Goal: Information Seeking & Learning: Learn about a topic

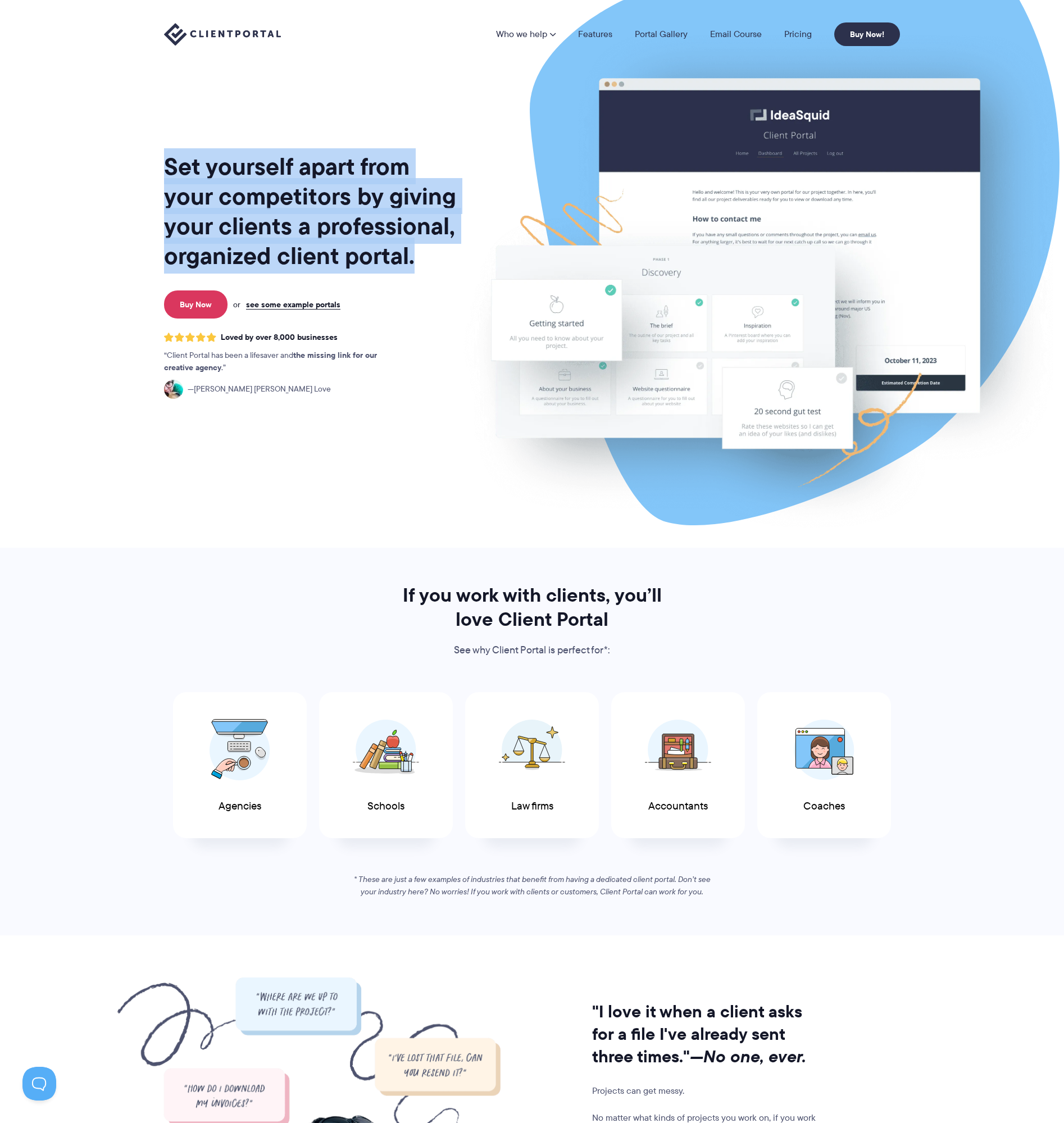
drag, startPoint x: 156, startPoint y: 167, endPoint x: 431, endPoint y: 261, distance: 290.6
click at [431, 261] on div "Set yourself apart from your competitors by giving your clients a professional,…" at bounding box center [531, 273] width 764 height 548
click at [431, 261] on h1 "Set yourself apart from your competitors by giving your clients a professional,…" at bounding box center [311, 210] width 294 height 119
drag, startPoint x: 431, startPoint y: 261, endPoint x: 145, endPoint y: 167, distance: 301.1
click at [145, 167] on section "Set yourself apart from your competitors by giving your clients a professional,…" at bounding box center [532, 273] width 1064 height 548
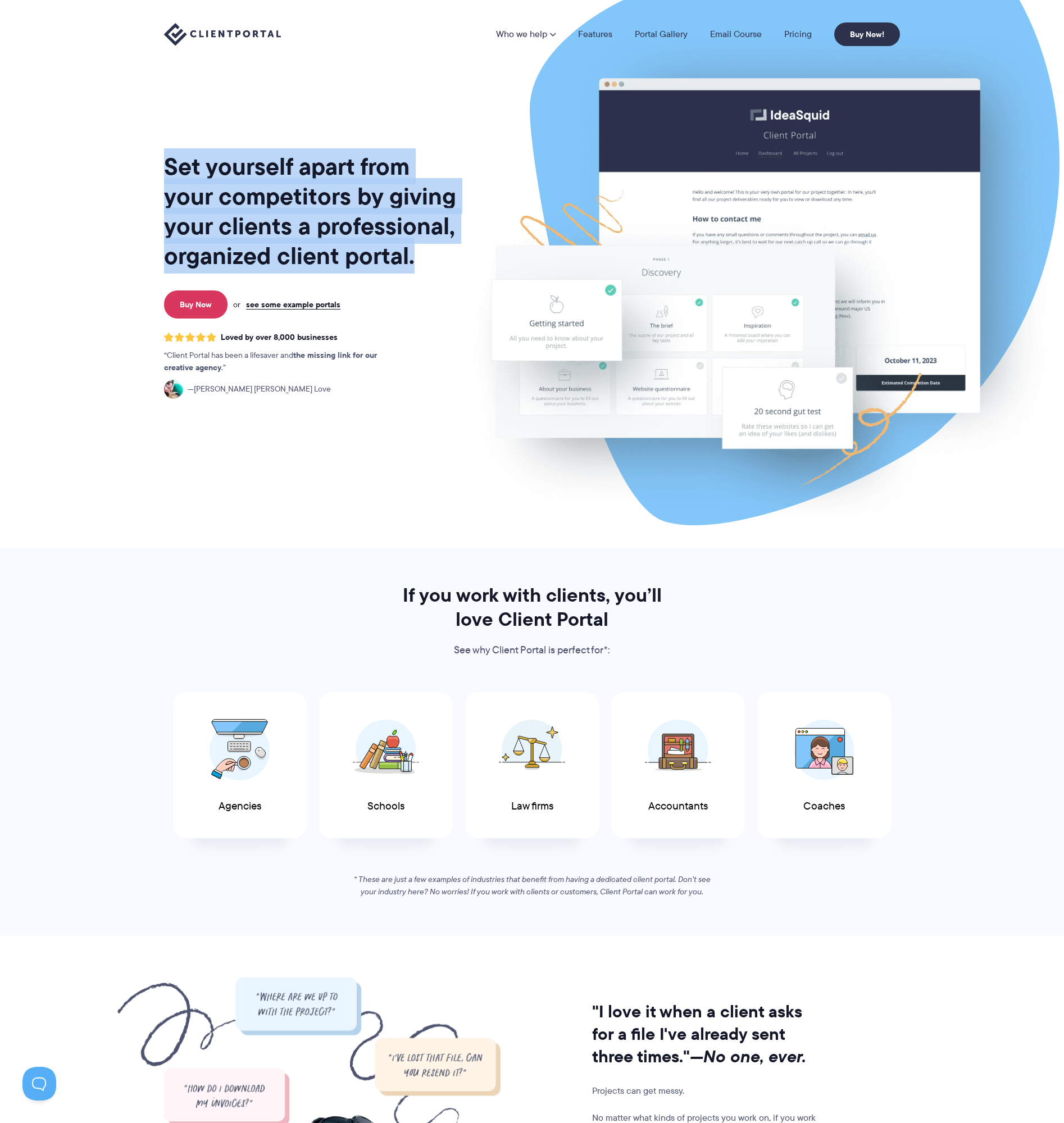
click at [145, 167] on section "Set yourself apart from your competitors by giving your clients a professional,…" at bounding box center [532, 273] width 1064 height 548
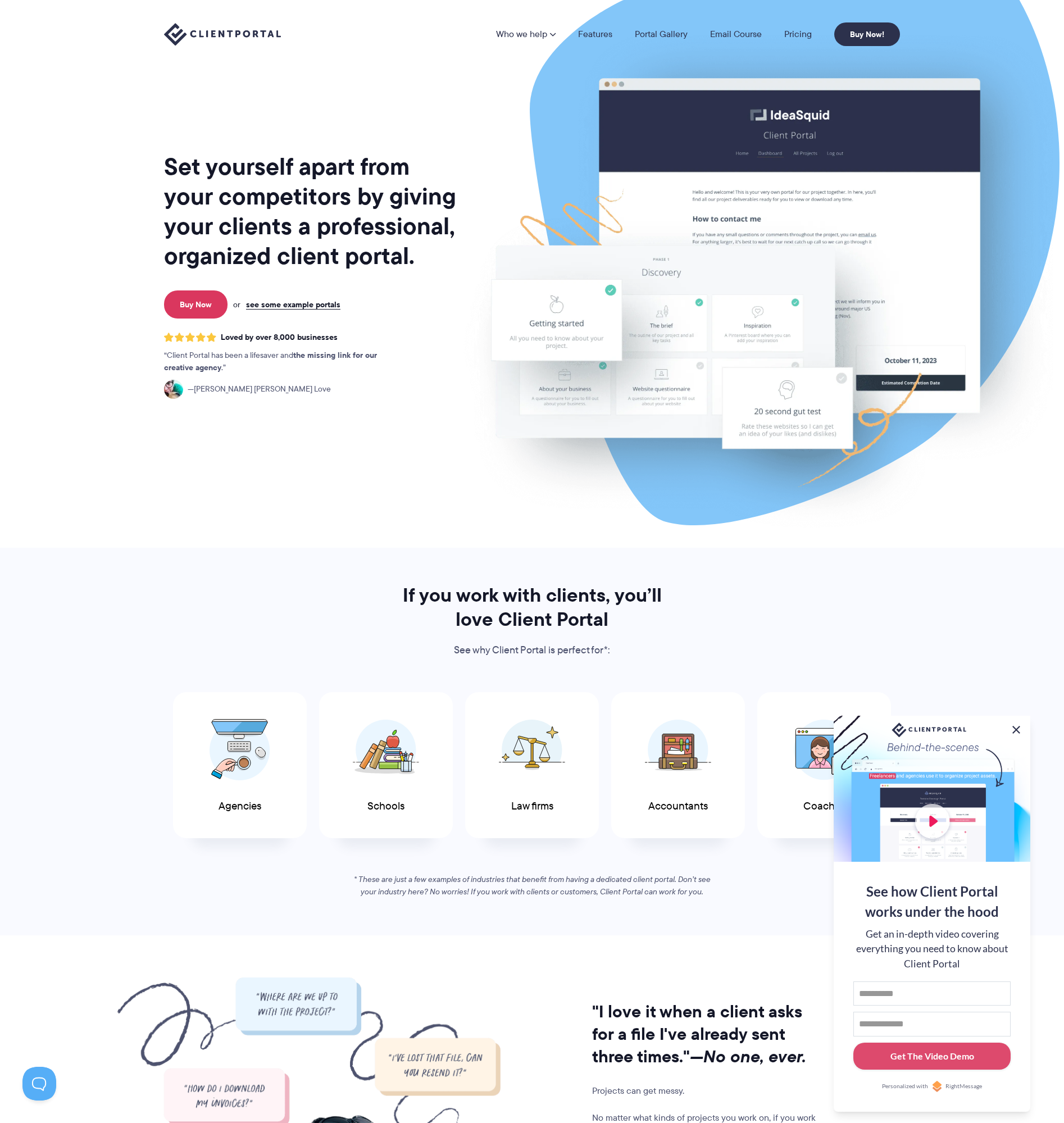
click at [1021, 723] on button at bounding box center [1016, 729] width 13 height 13
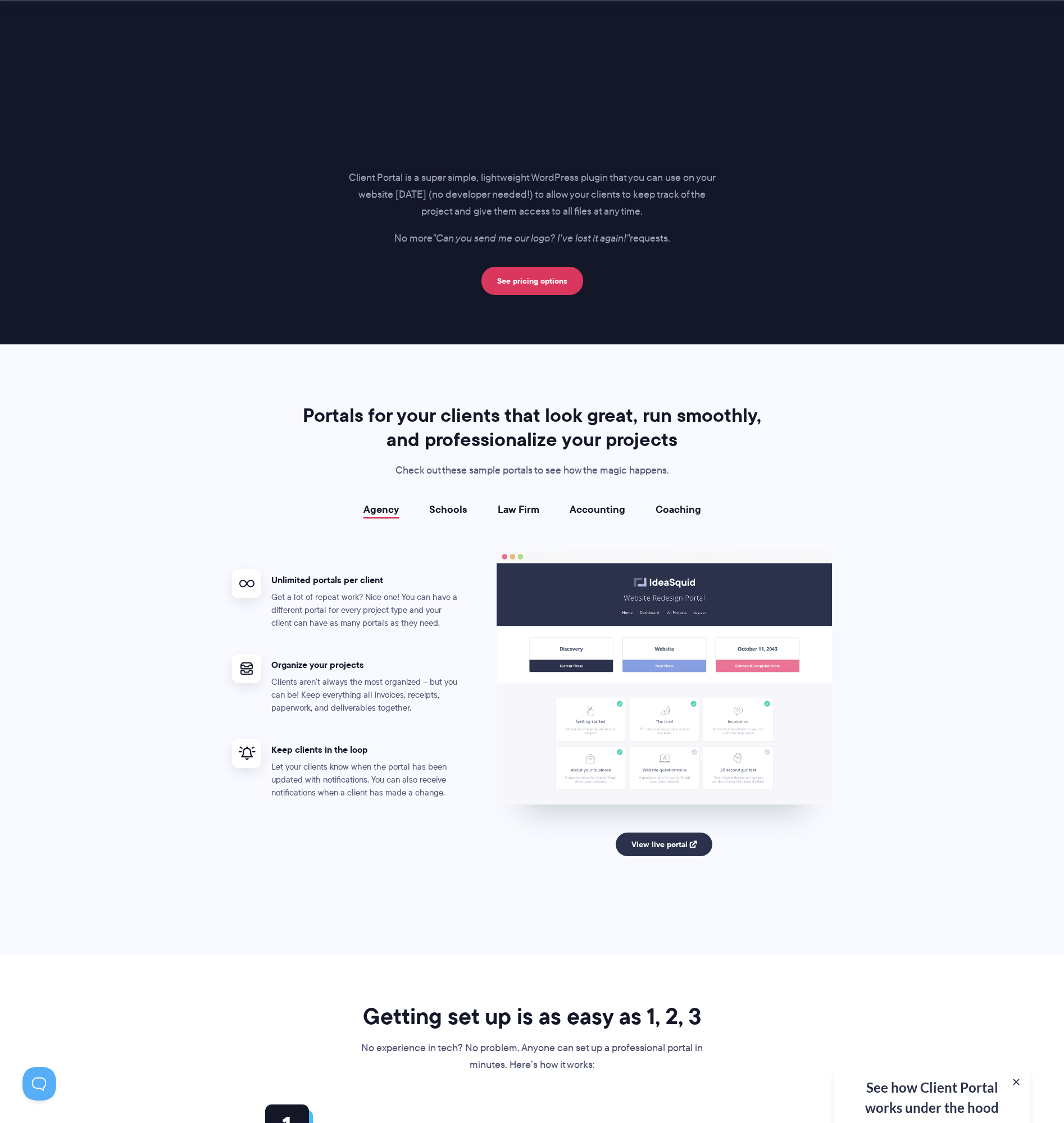
scroll to position [1726, 0]
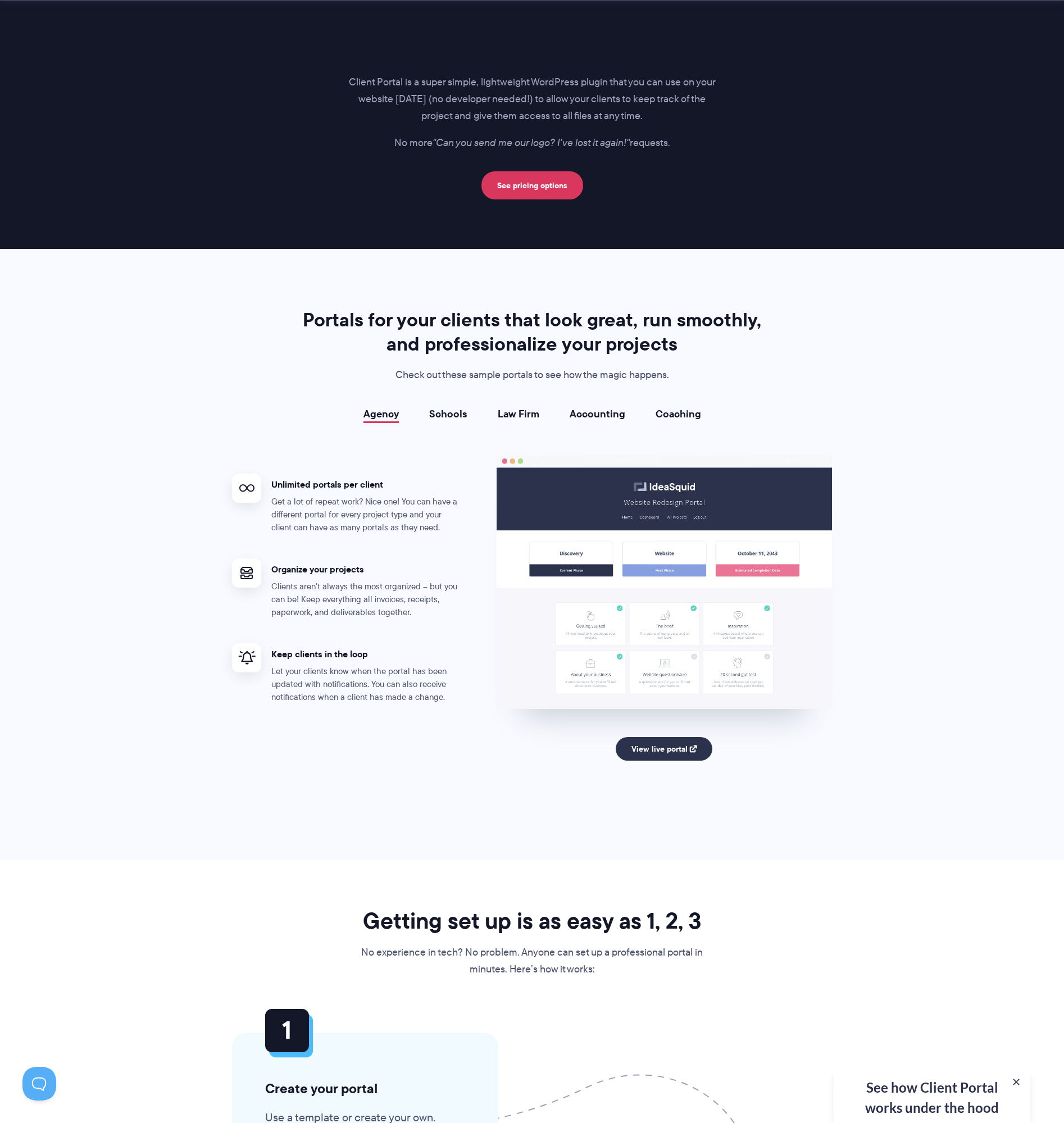
click at [458, 411] on link "Schools" at bounding box center [448, 414] width 38 height 11
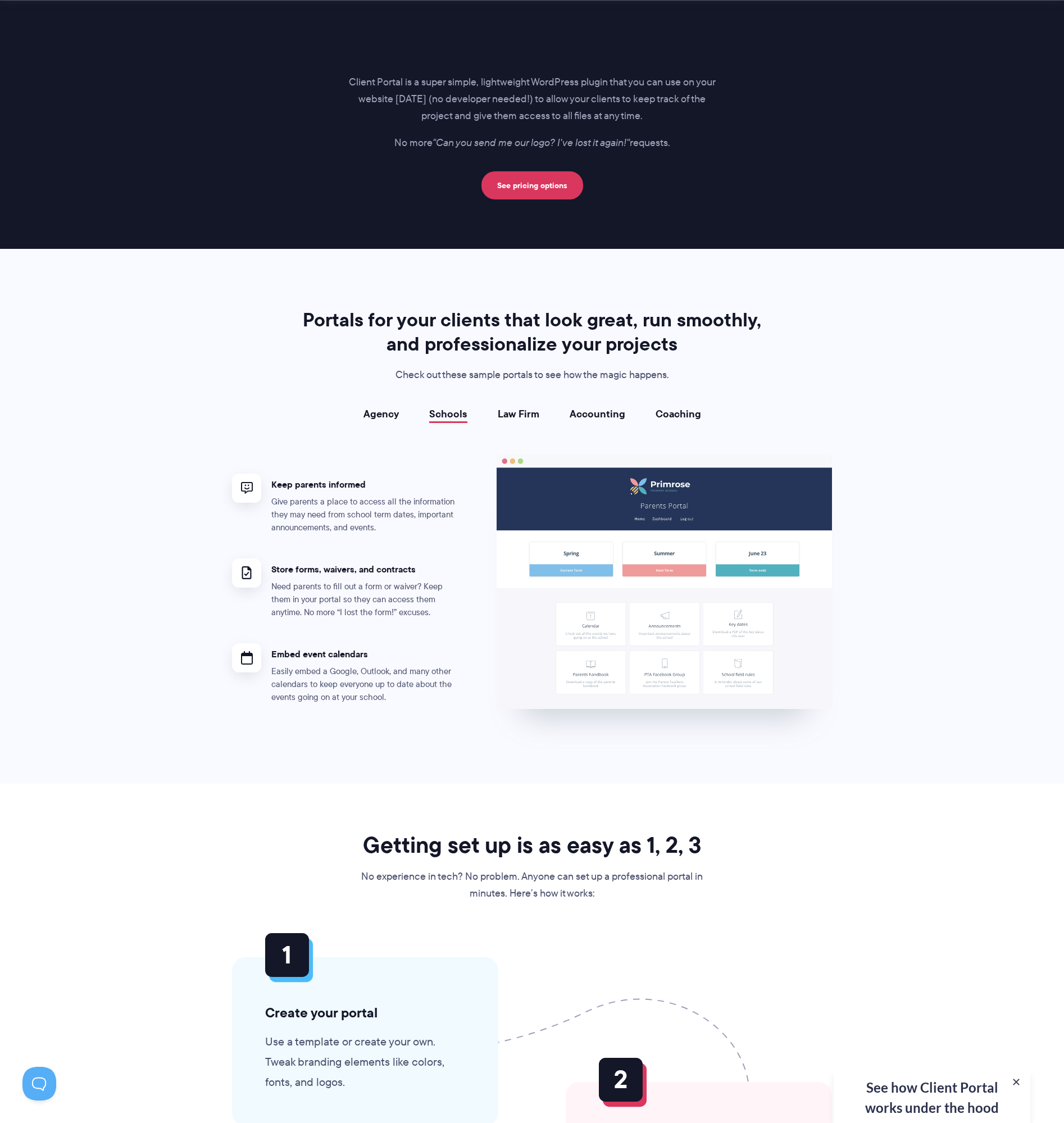
click at [526, 414] on link "Law Firm" at bounding box center [518, 414] width 42 height 11
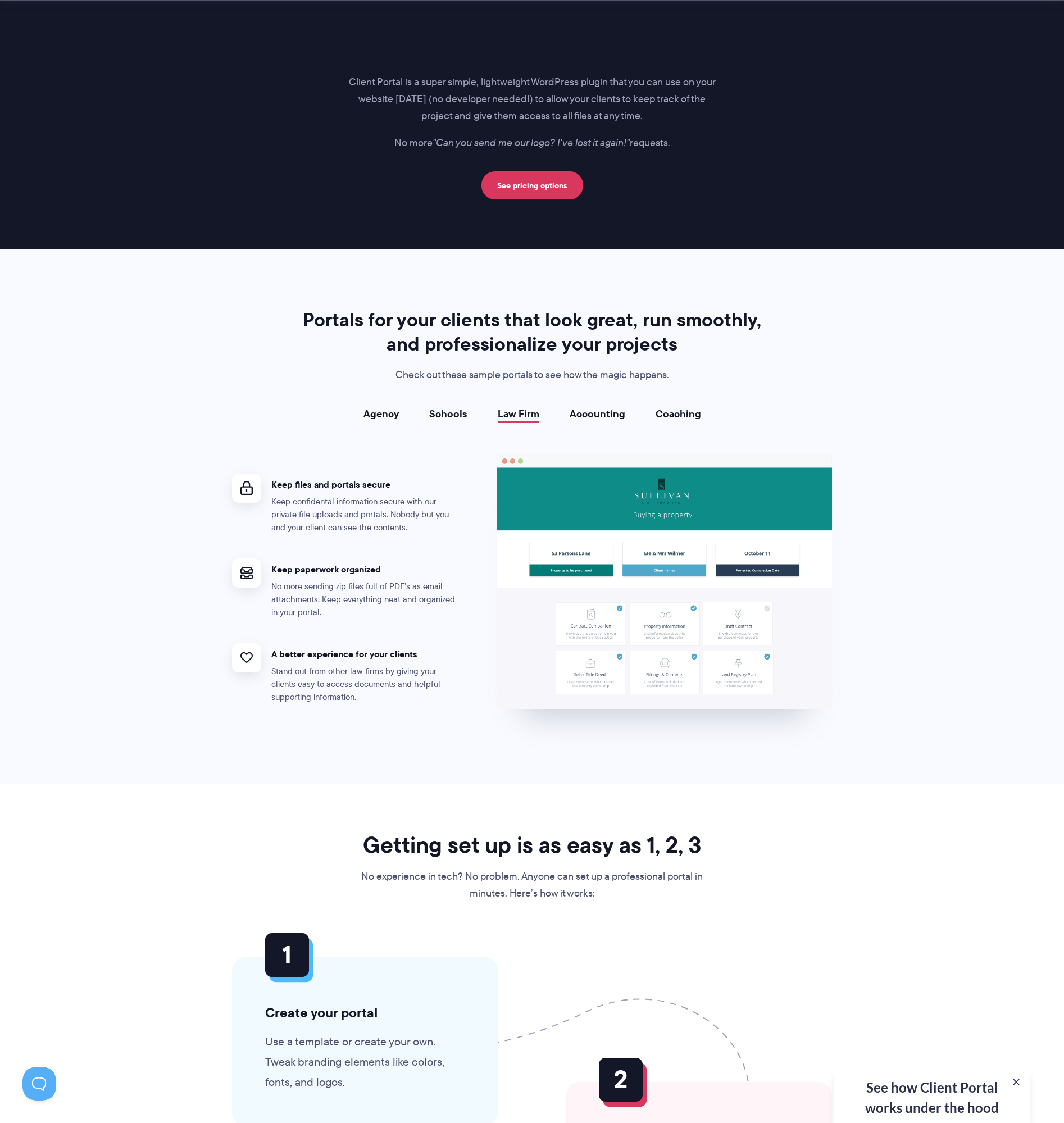
click at [596, 415] on link "Accounting" at bounding box center [597, 414] width 56 height 11
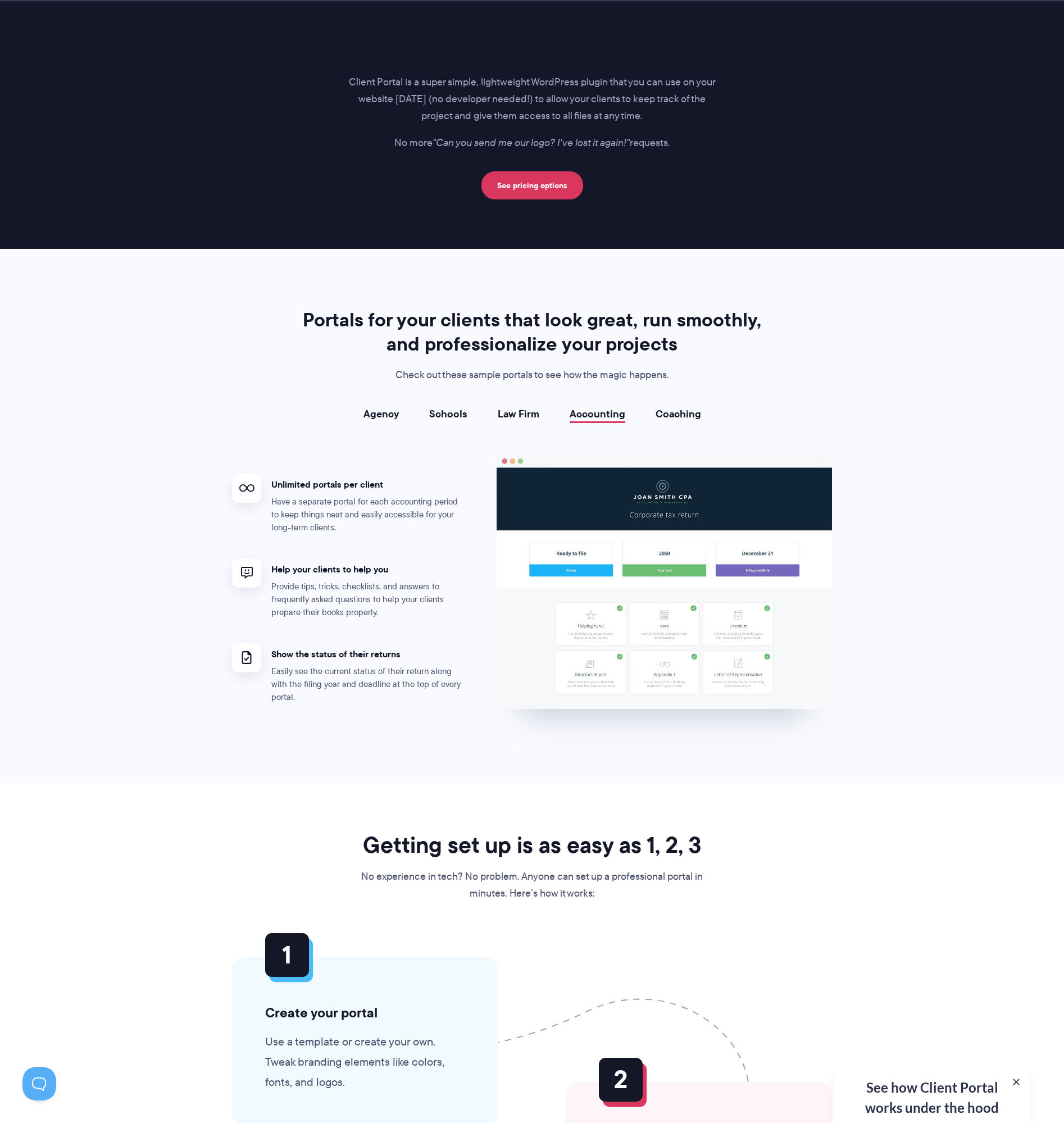
click at [664, 417] on link "Coaching" at bounding box center [679, 414] width 46 height 11
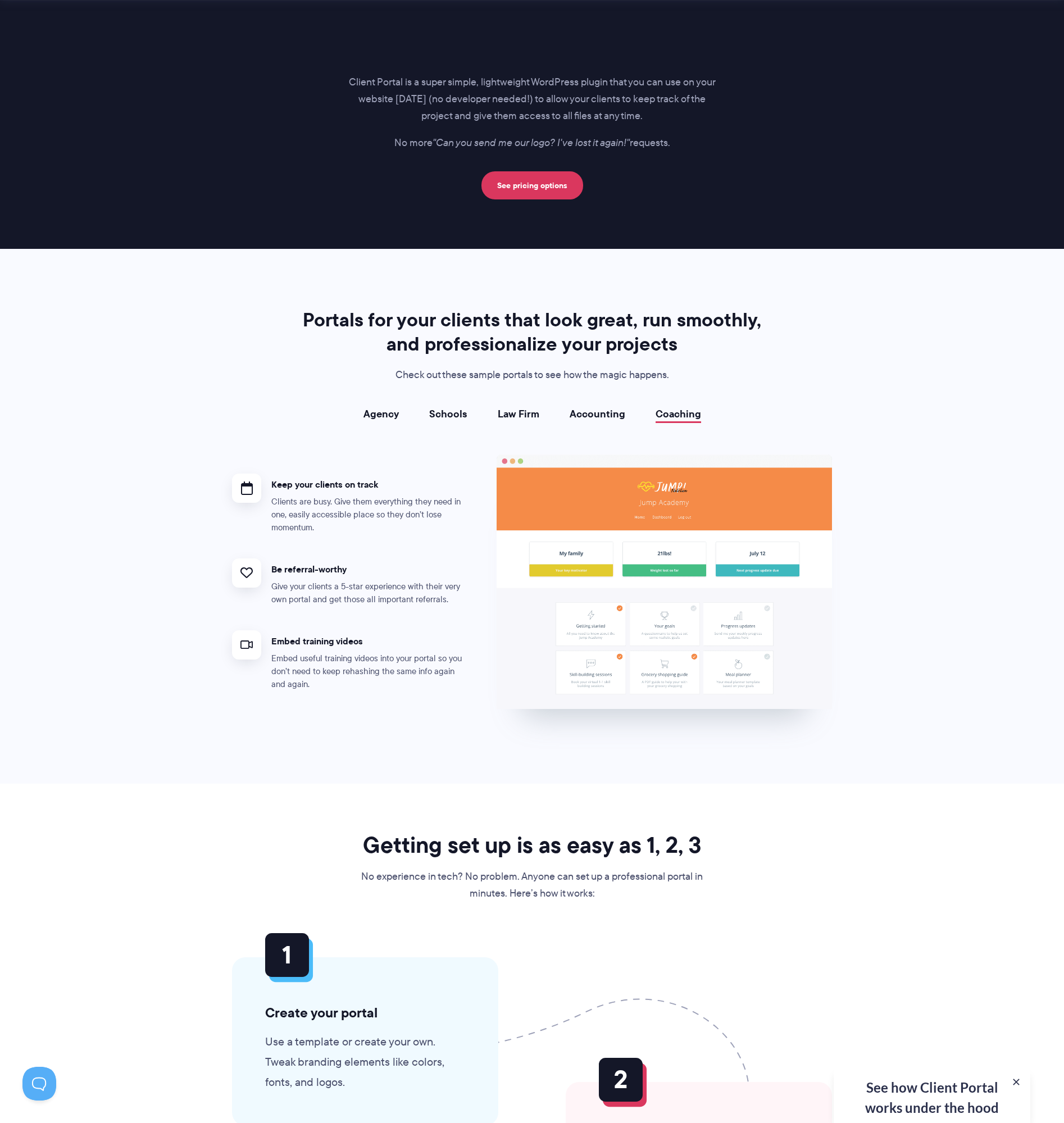
click at [386, 417] on link "Agency" at bounding box center [381, 414] width 35 height 11
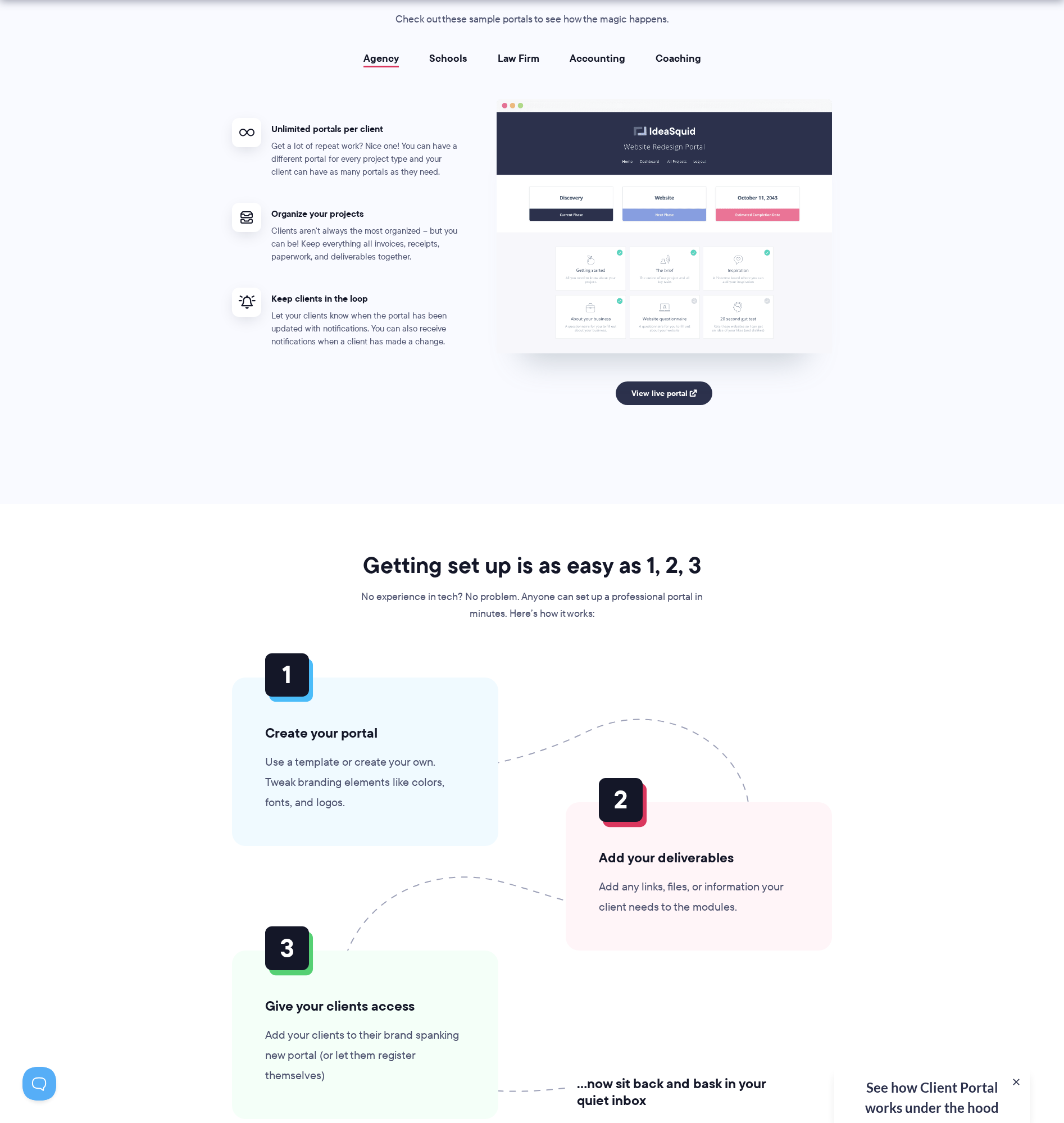
scroll to position [2406, 0]
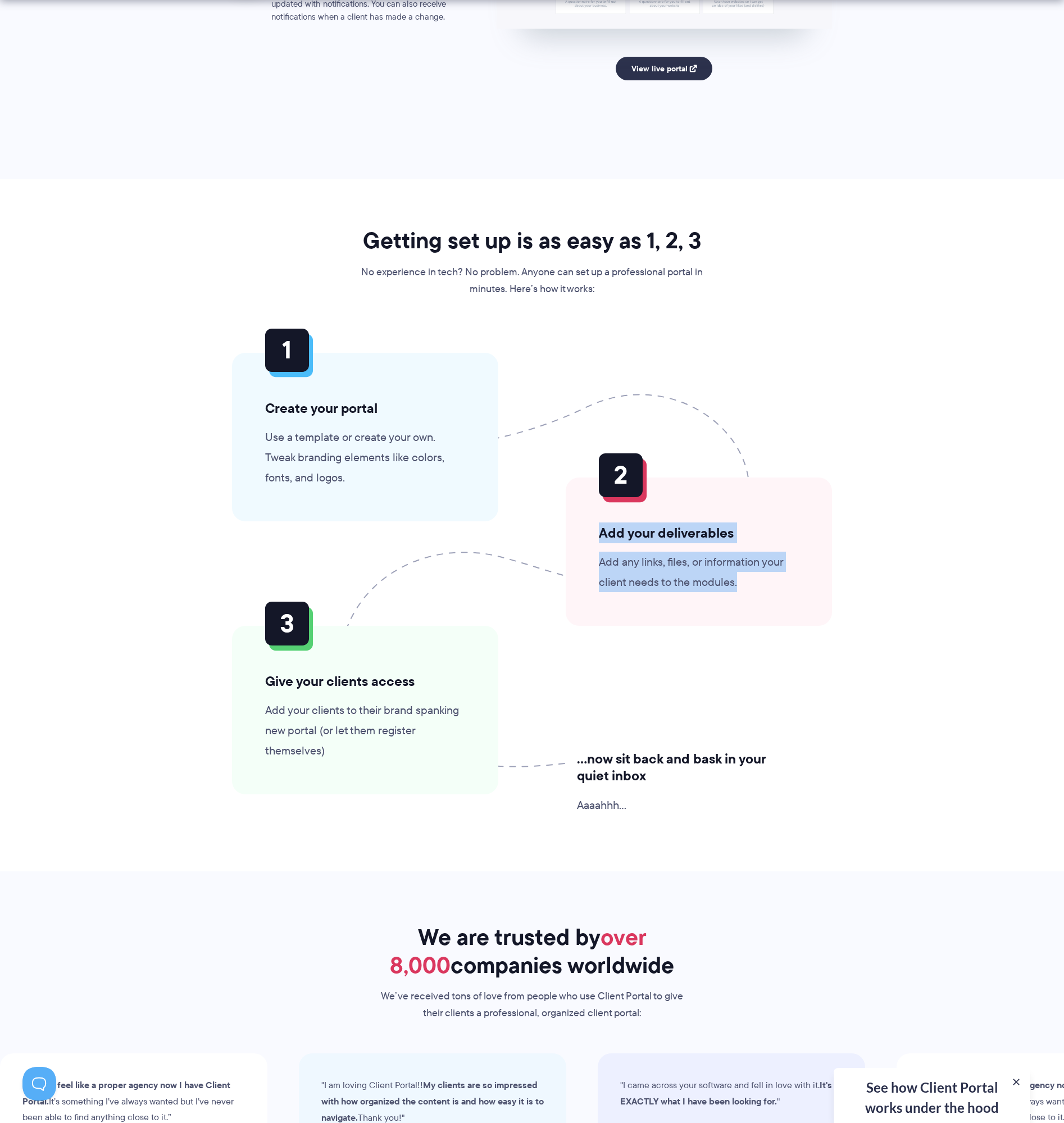
drag, startPoint x: 597, startPoint y: 542, endPoint x: 769, endPoint y: 608, distance: 184.2
click at [769, 608] on div "Add your deliverables Add any links, files, or information your client needs to…" at bounding box center [699, 552] width 266 height 148
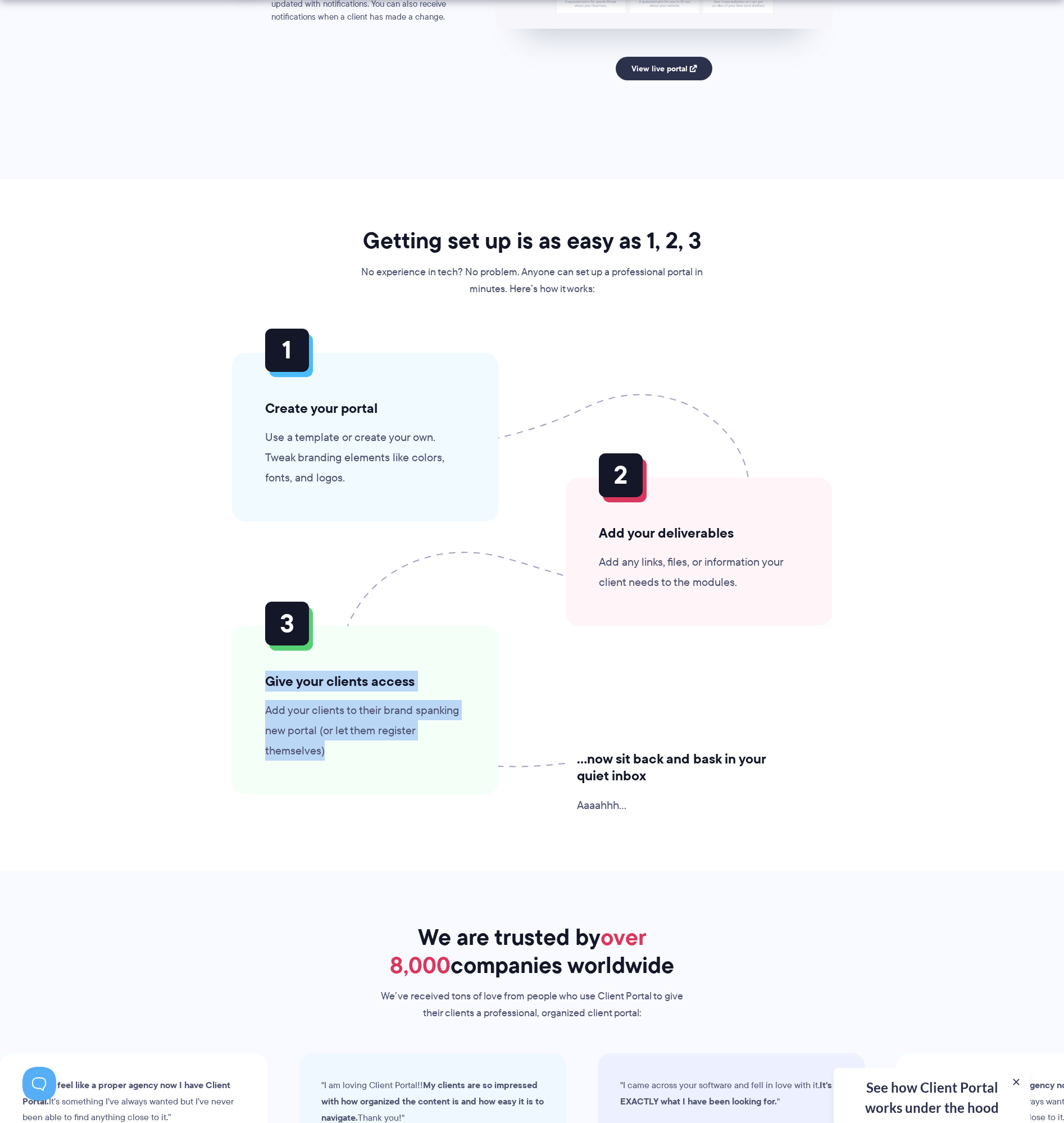
drag, startPoint x: 247, startPoint y: 684, endPoint x: 405, endPoint y: 753, distance: 172.4
click at [405, 753] on div "Give your clients access Add your clients to their brand spanking new portal (o…" at bounding box center [365, 710] width 266 height 169
click at [405, 753] on p "Add your clients to their brand spanking new portal (or let them register thems…" at bounding box center [365, 730] width 200 height 61
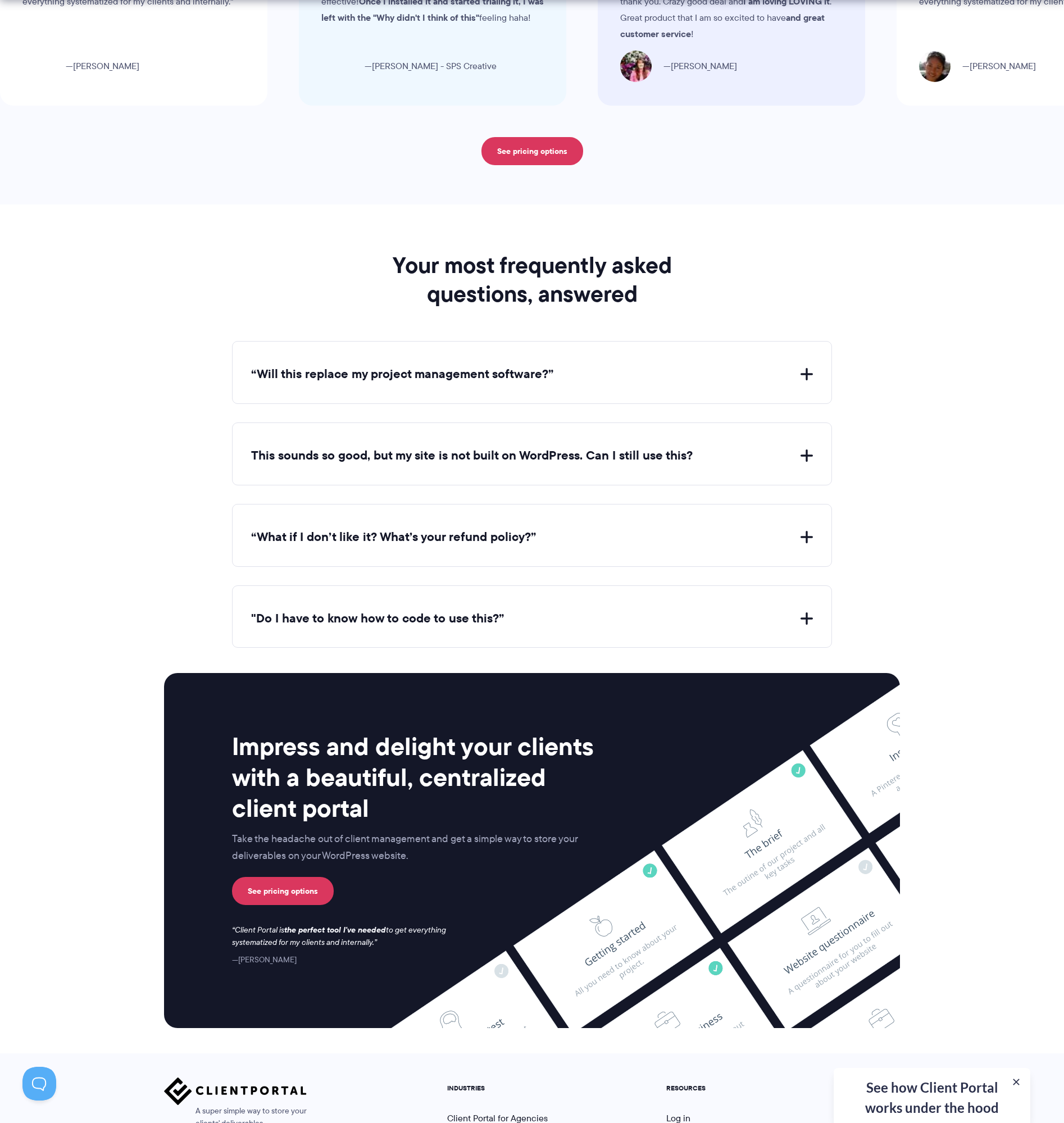
scroll to position [4040, 0]
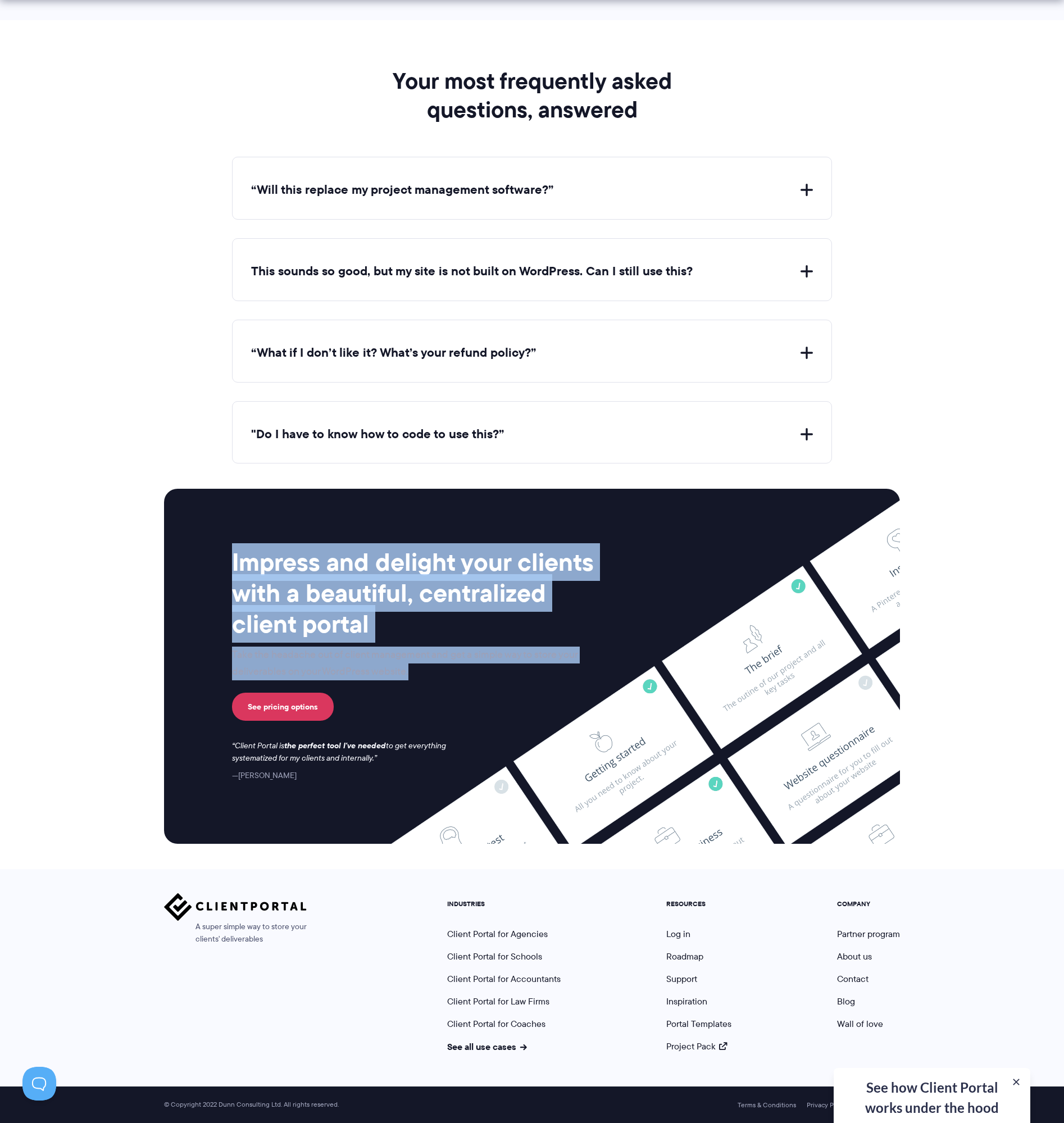
drag, startPoint x: 225, startPoint y: 552, endPoint x: 463, endPoint y: 686, distance: 273.1
click at [463, 686] on div "Impress and delight your clients with a beautiful, centralized client portal Ta…" at bounding box center [531, 664] width 628 height 236
click at [463, 686] on div "Impress and delight your clients with a beautiful, centralized client portal Ta…" at bounding box center [416, 664] width 370 height 236
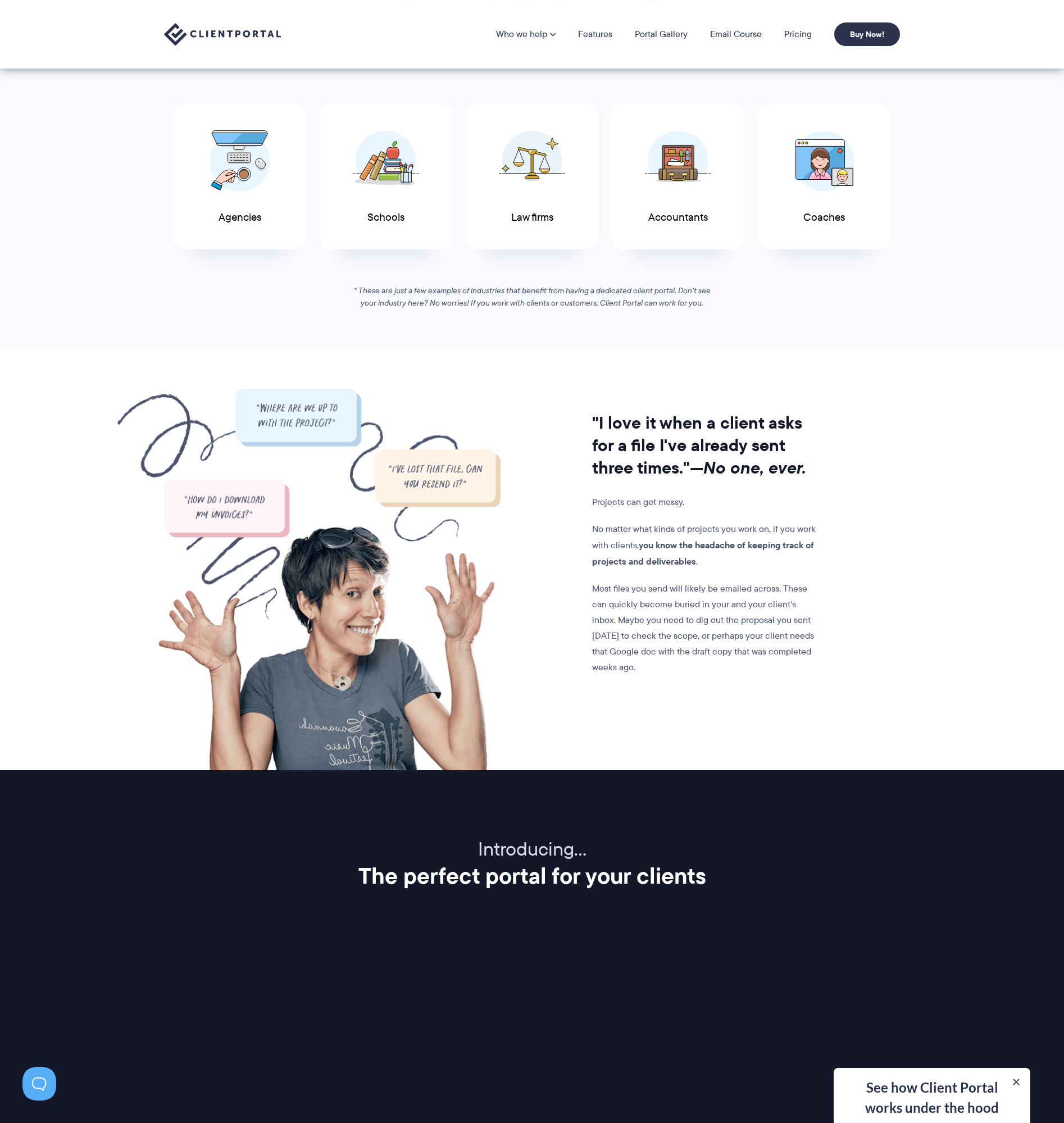
scroll to position [0, 0]
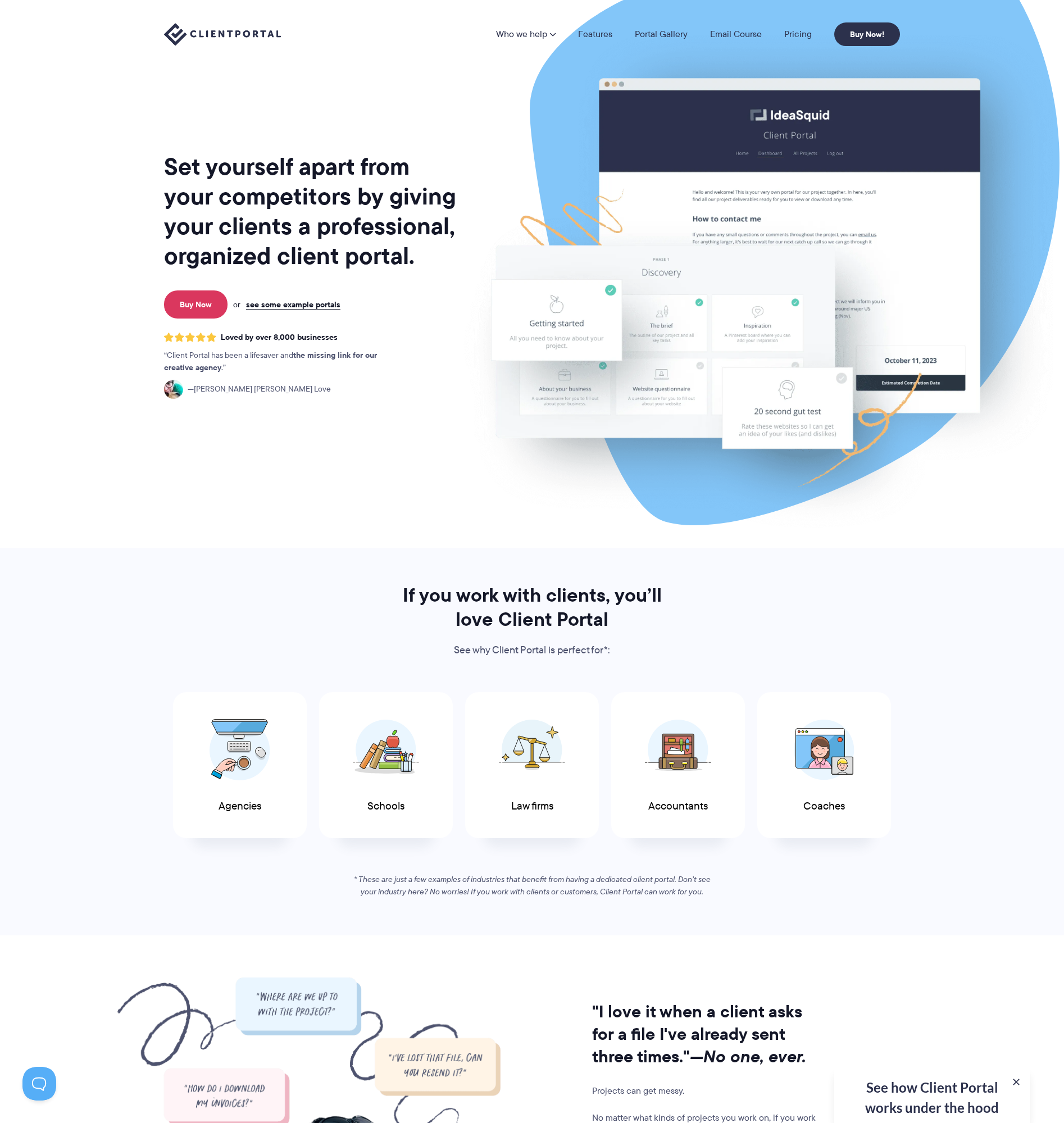
click at [981, 1091] on div "See how Client Portal works under the hood Get an in-depth video covering every…" at bounding box center [932, 1095] width 196 height 55
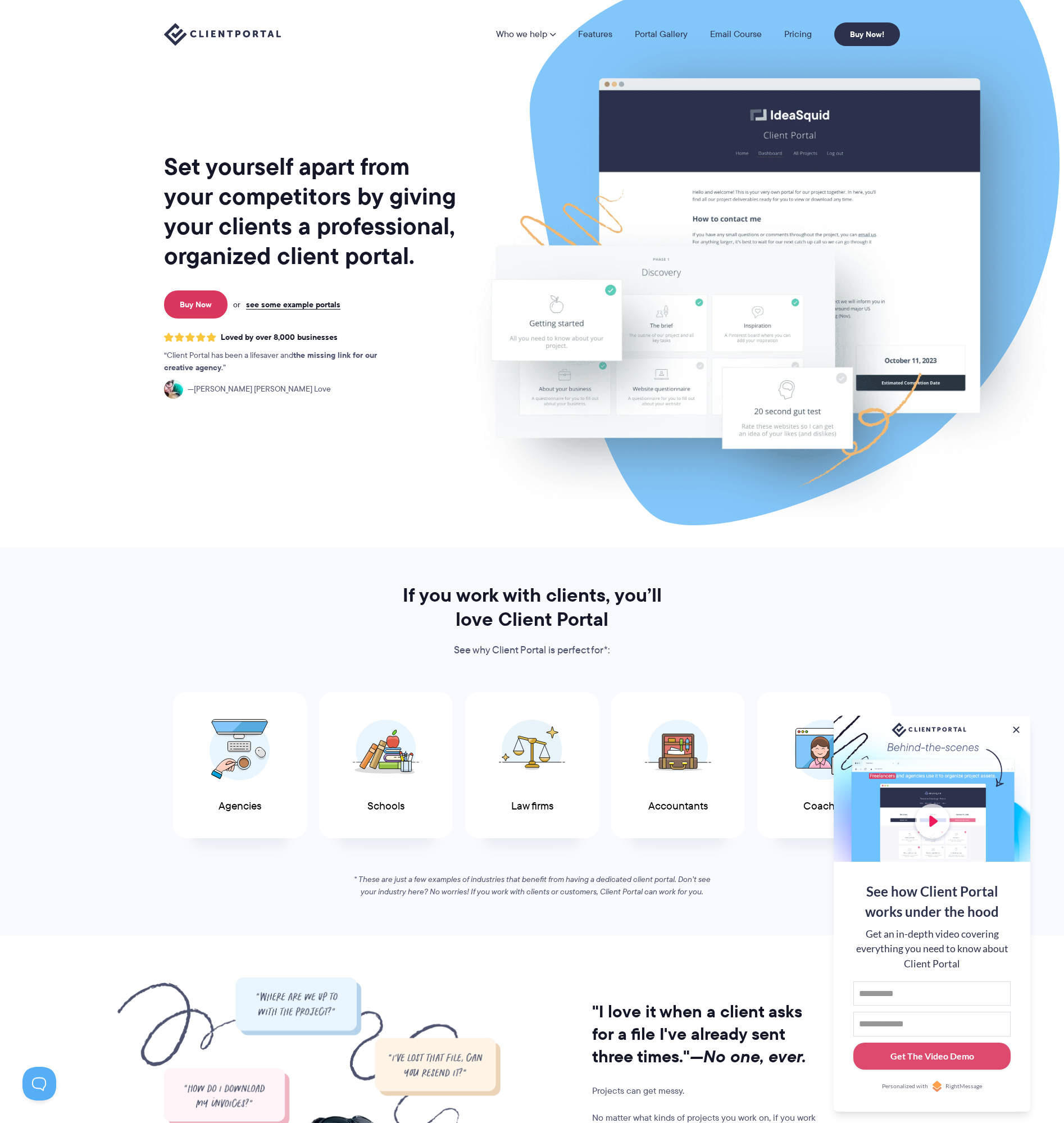
click at [939, 809] on div at bounding box center [932, 788] width 196 height 146
click at [936, 819] on div at bounding box center [932, 788] width 196 height 146
click at [1020, 728] on button at bounding box center [1016, 729] width 13 height 13
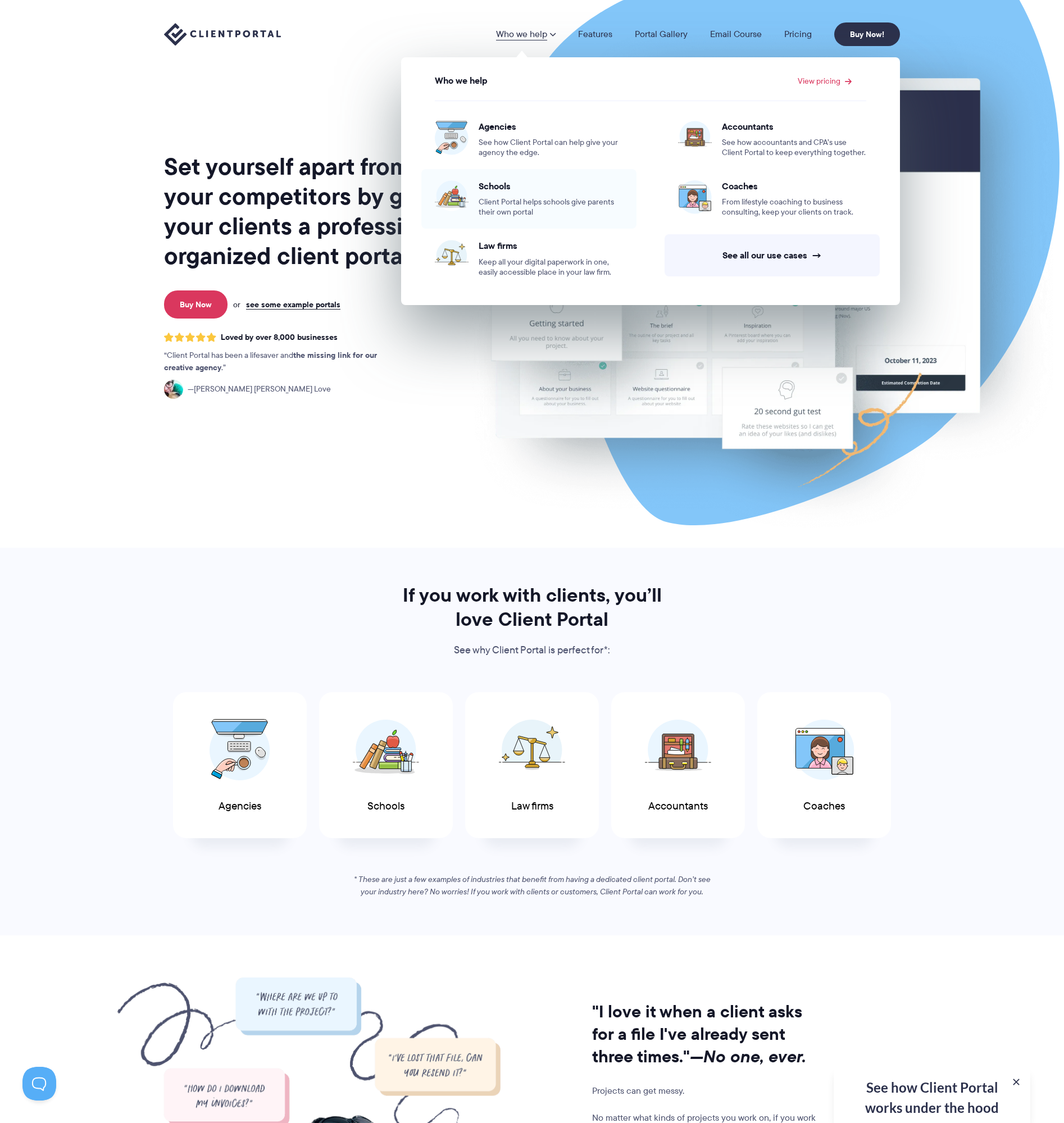
click at [521, 210] on span "Client Portal helps schools give parents their own portal" at bounding box center [550, 207] width 144 height 20
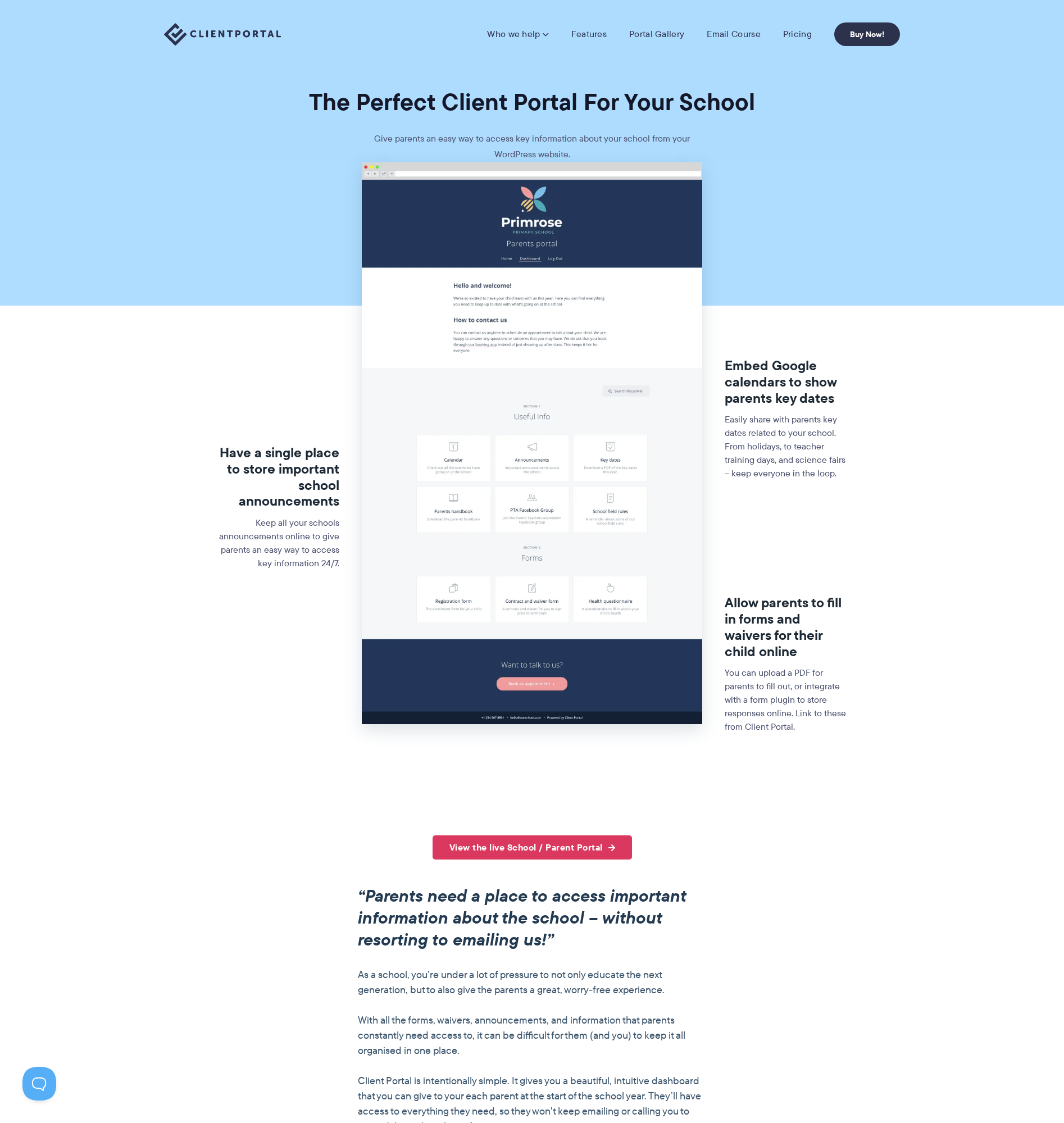
click at [931, 357] on section "Have a single place to store important school announcements Keep all your schoo…" at bounding box center [532, 499] width 1064 height 673
click at [537, 452] on img at bounding box center [531, 443] width 340 height 562
